Goal: Information Seeking & Learning: Stay updated

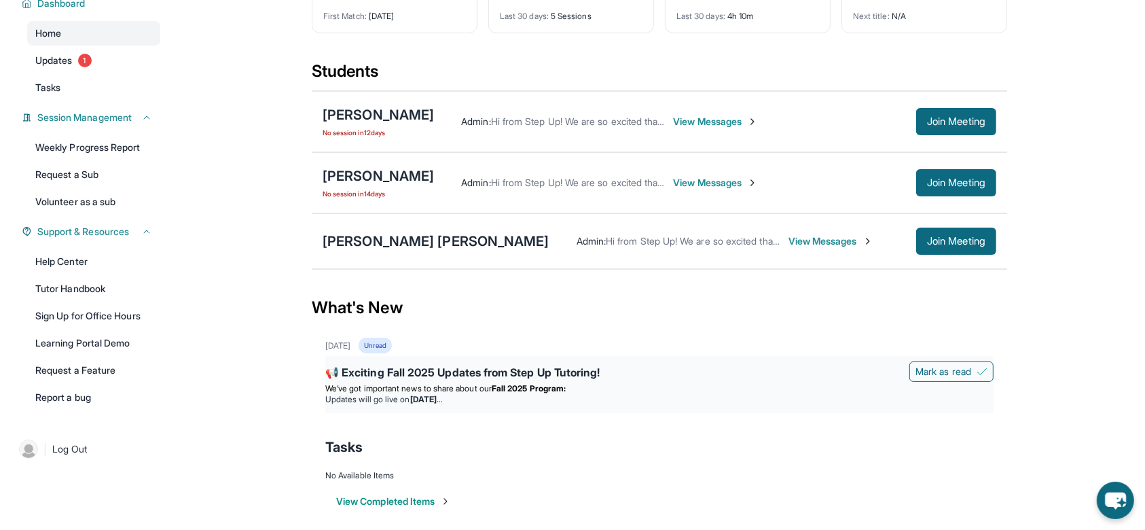
scroll to position [119, 0]
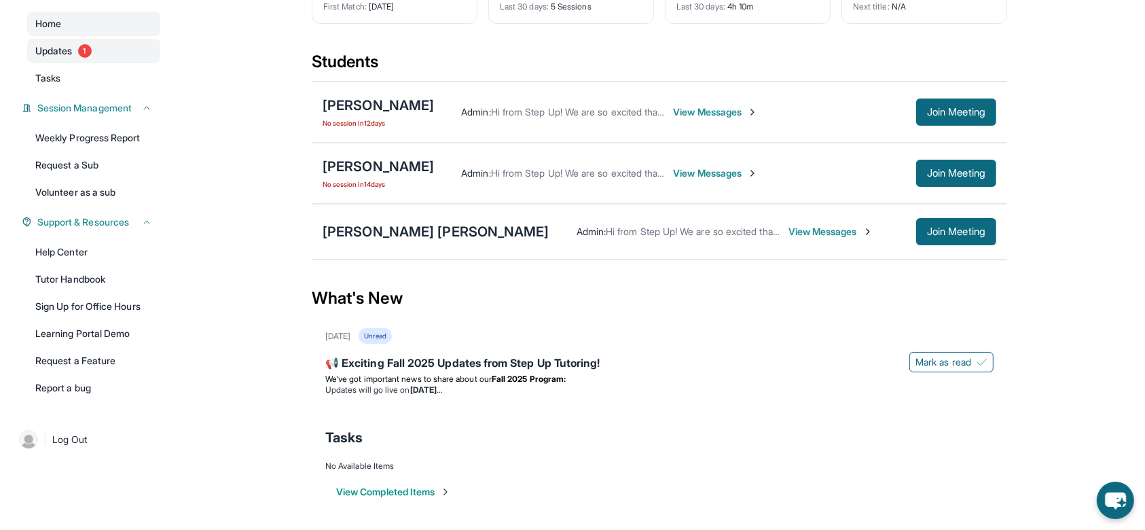
click at [68, 52] on span "Updates" at bounding box center [53, 51] width 37 height 14
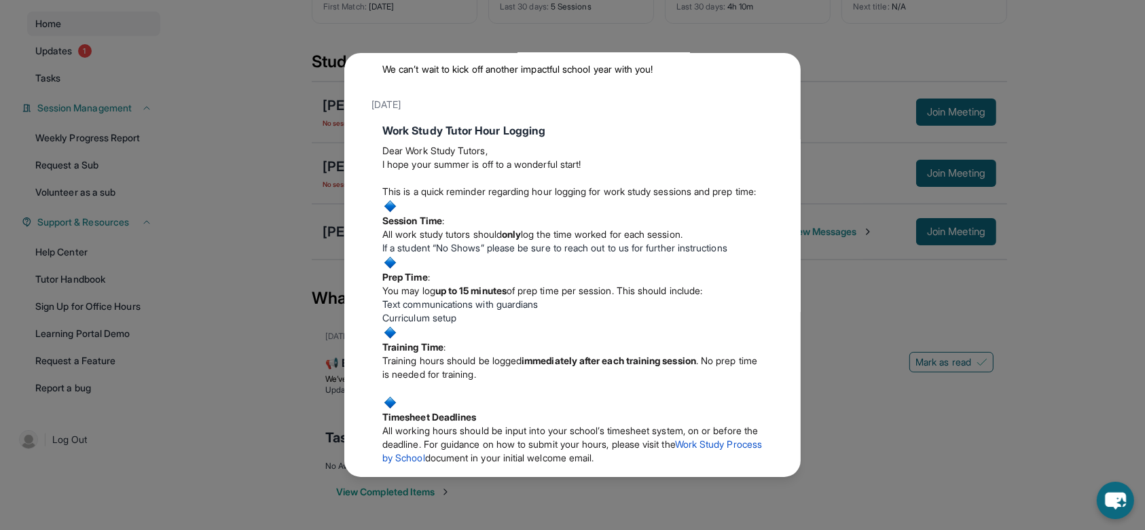
scroll to position [272, 0]
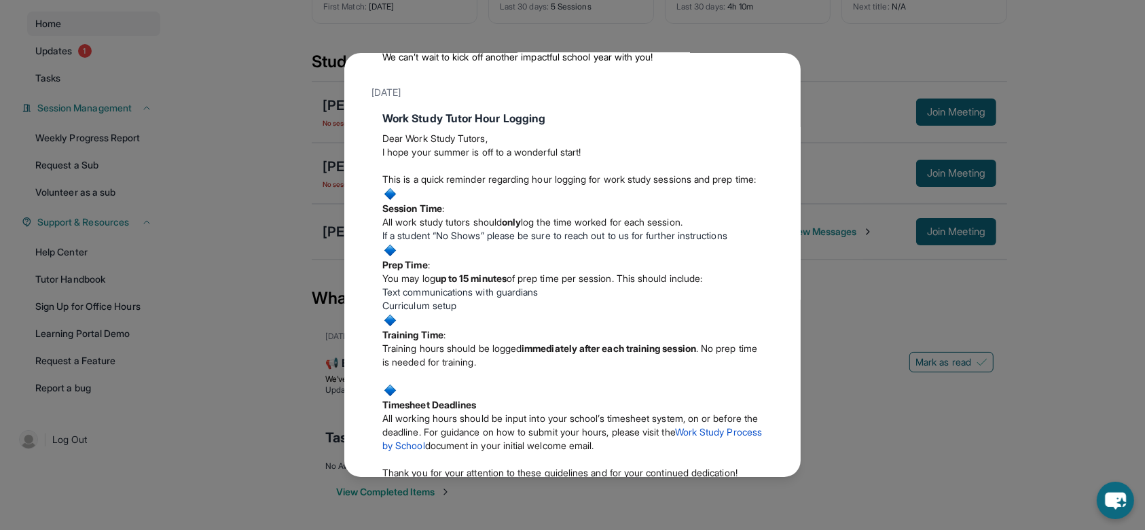
click at [829, 278] on div "Updates August 27th 📢 Exciting Fall 2025 Updates from Step Up Tutoring! We’ve g…" at bounding box center [572, 265] width 1145 height 530
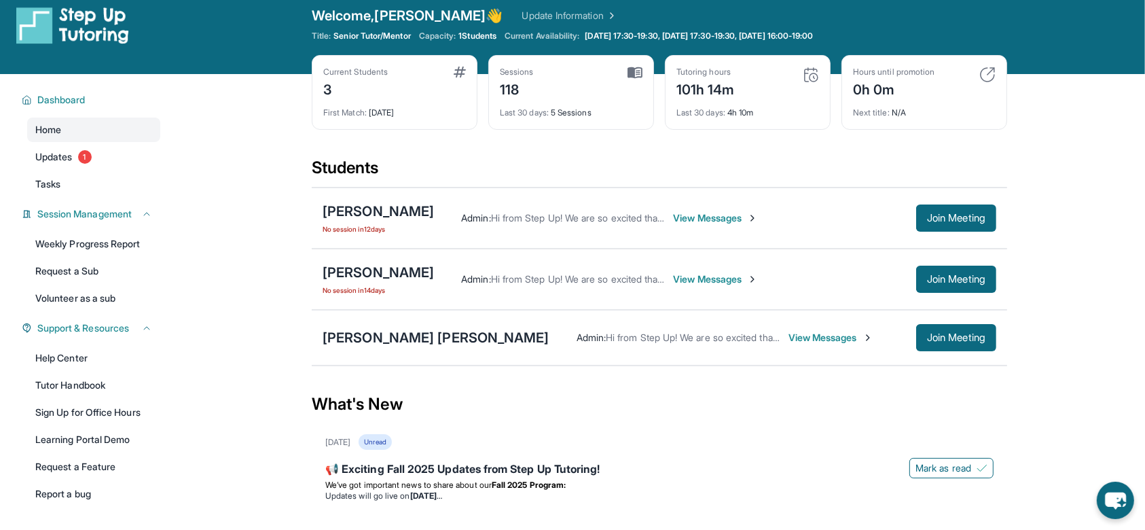
scroll to position [0, 0]
